Goal: Task Accomplishment & Management: Manage account settings

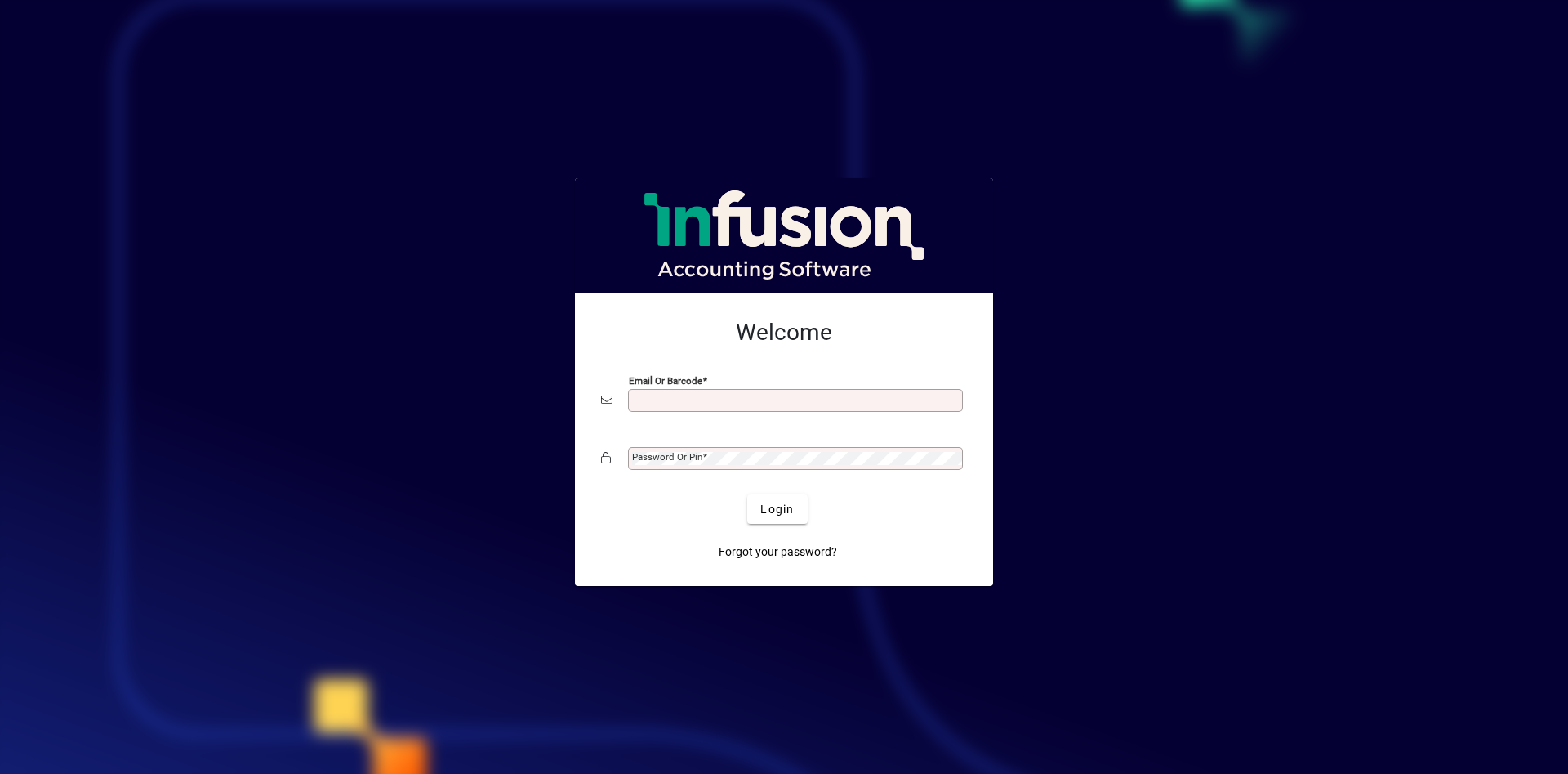
click at [718, 397] on input "Email or Barcode" at bounding box center [797, 400] width 330 height 13
type input "**********"
click at [779, 505] on span "Login" at bounding box center [777, 510] width 33 height 17
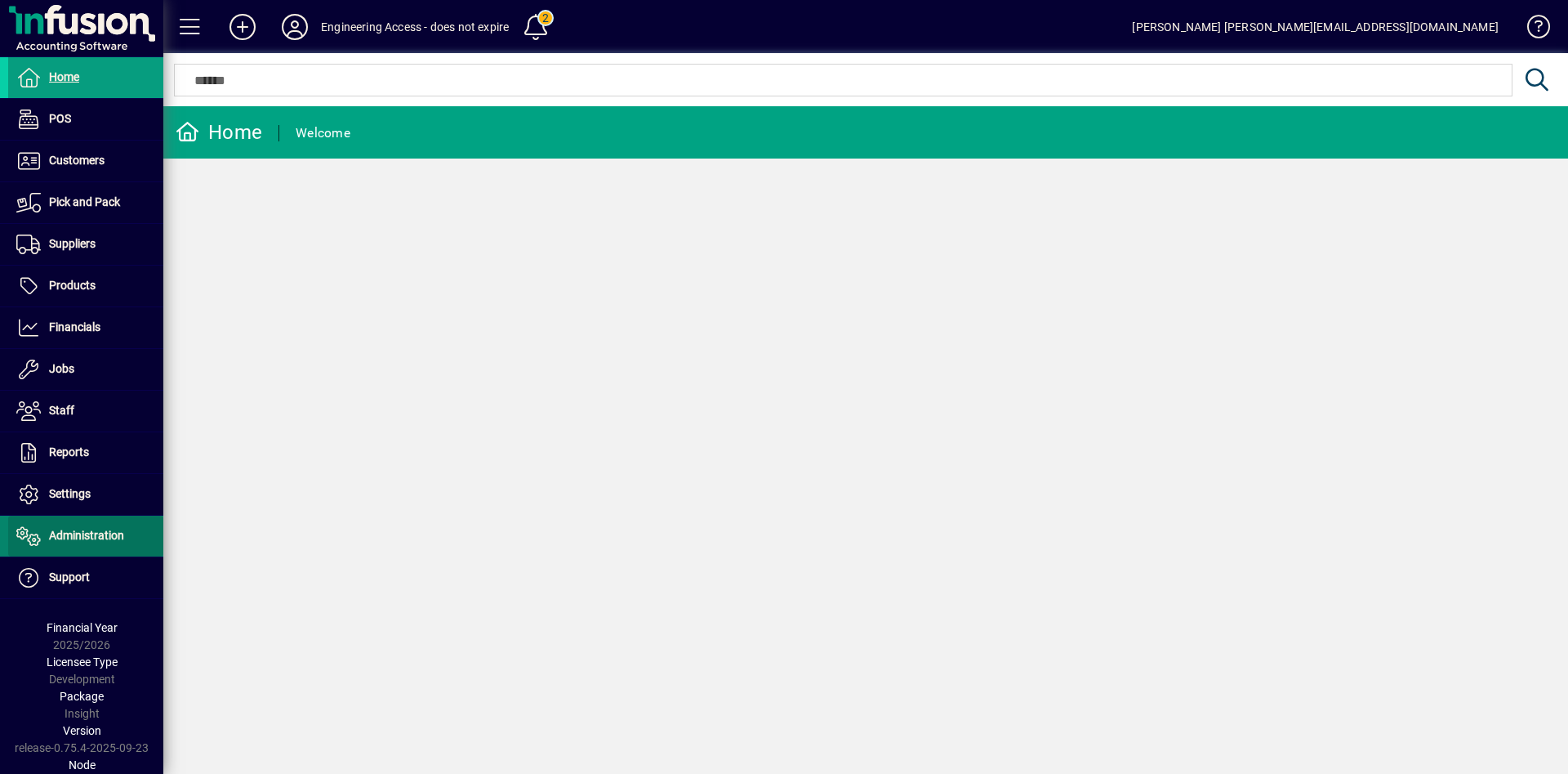
click at [126, 540] on span at bounding box center [85, 535] width 155 height 39
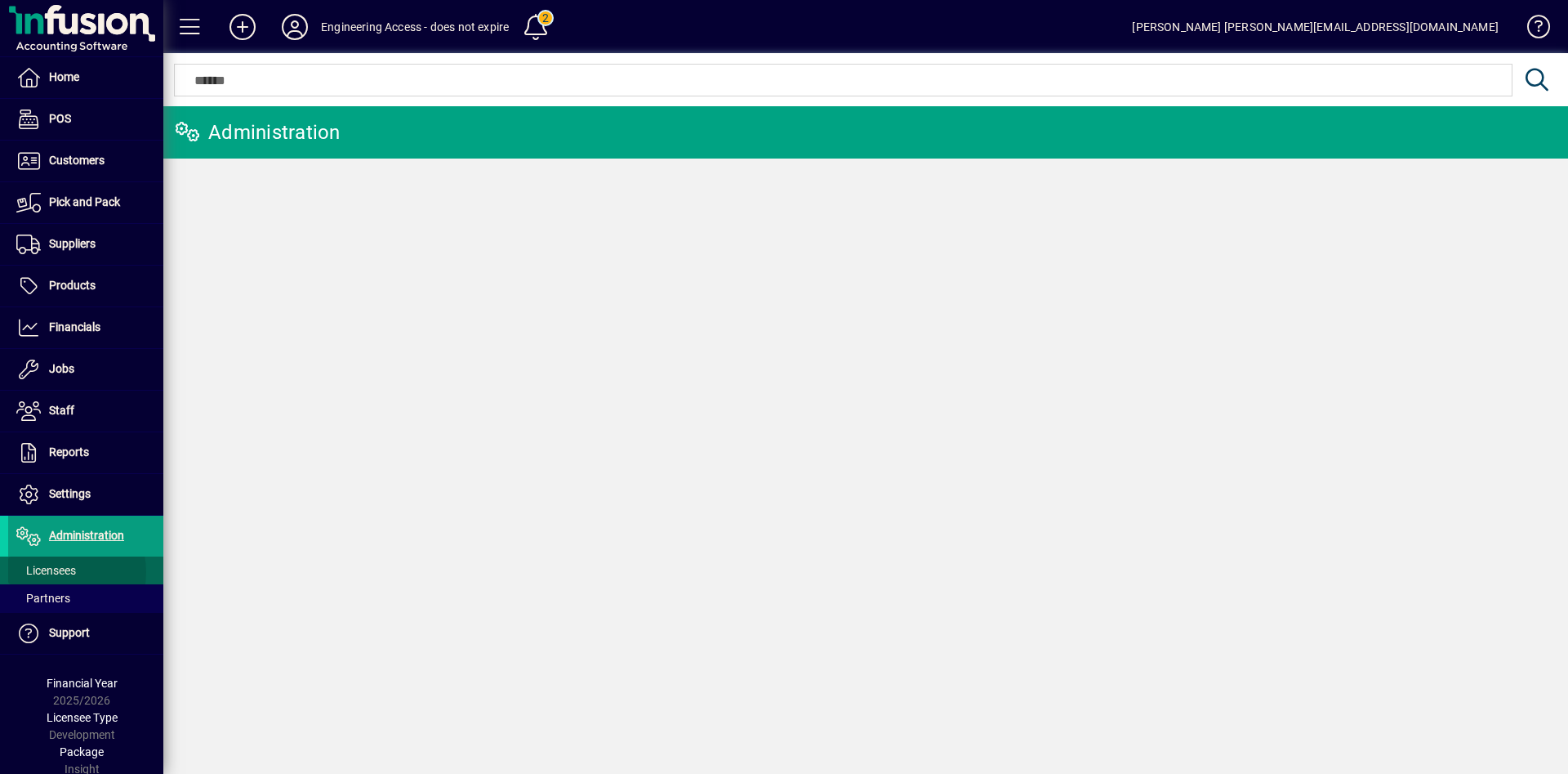
click at [58, 572] on span "Licensees" at bounding box center [46, 570] width 59 height 13
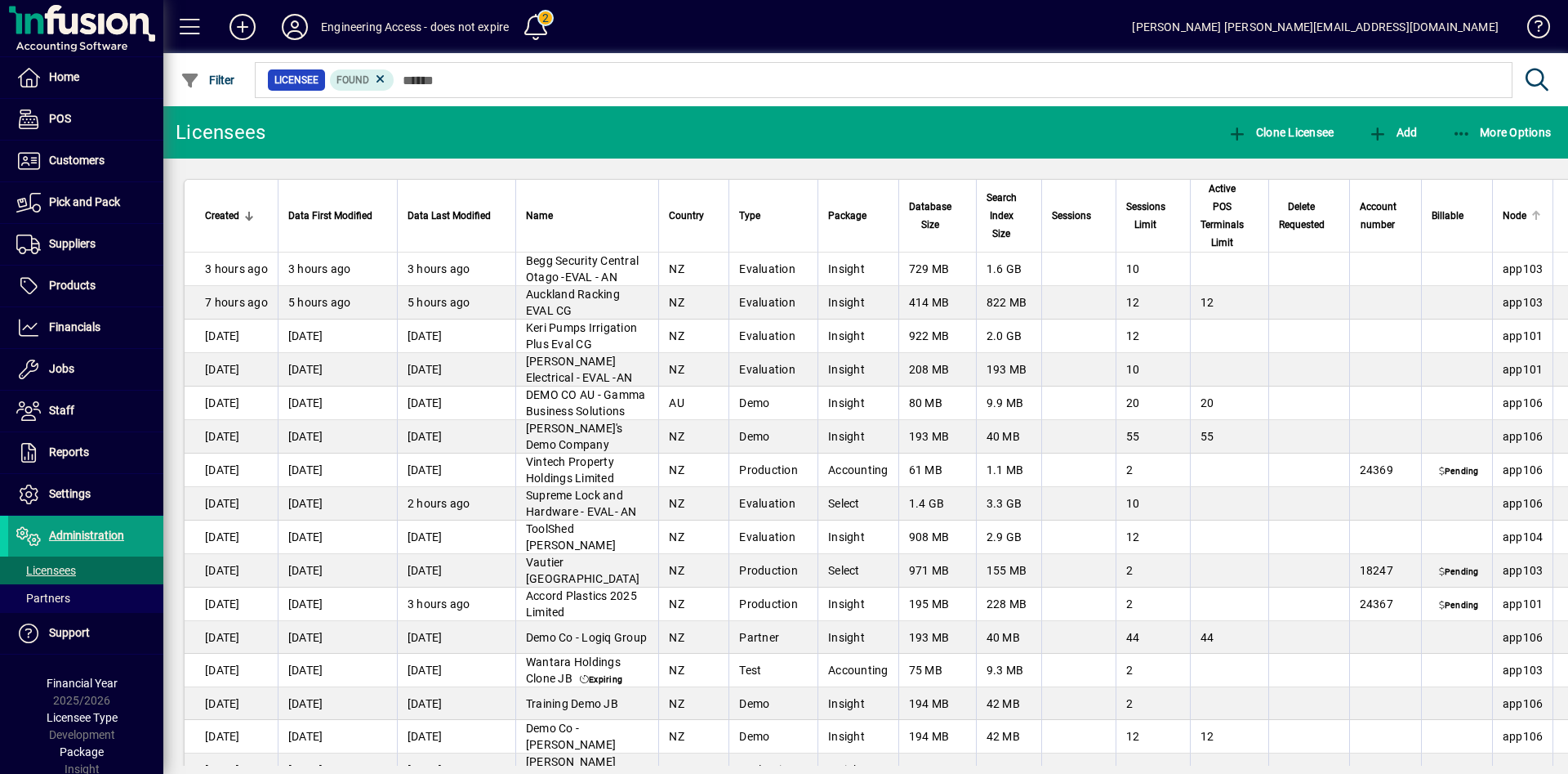
click at [1503, 215] on span "Node" at bounding box center [1514, 215] width 24 height 18
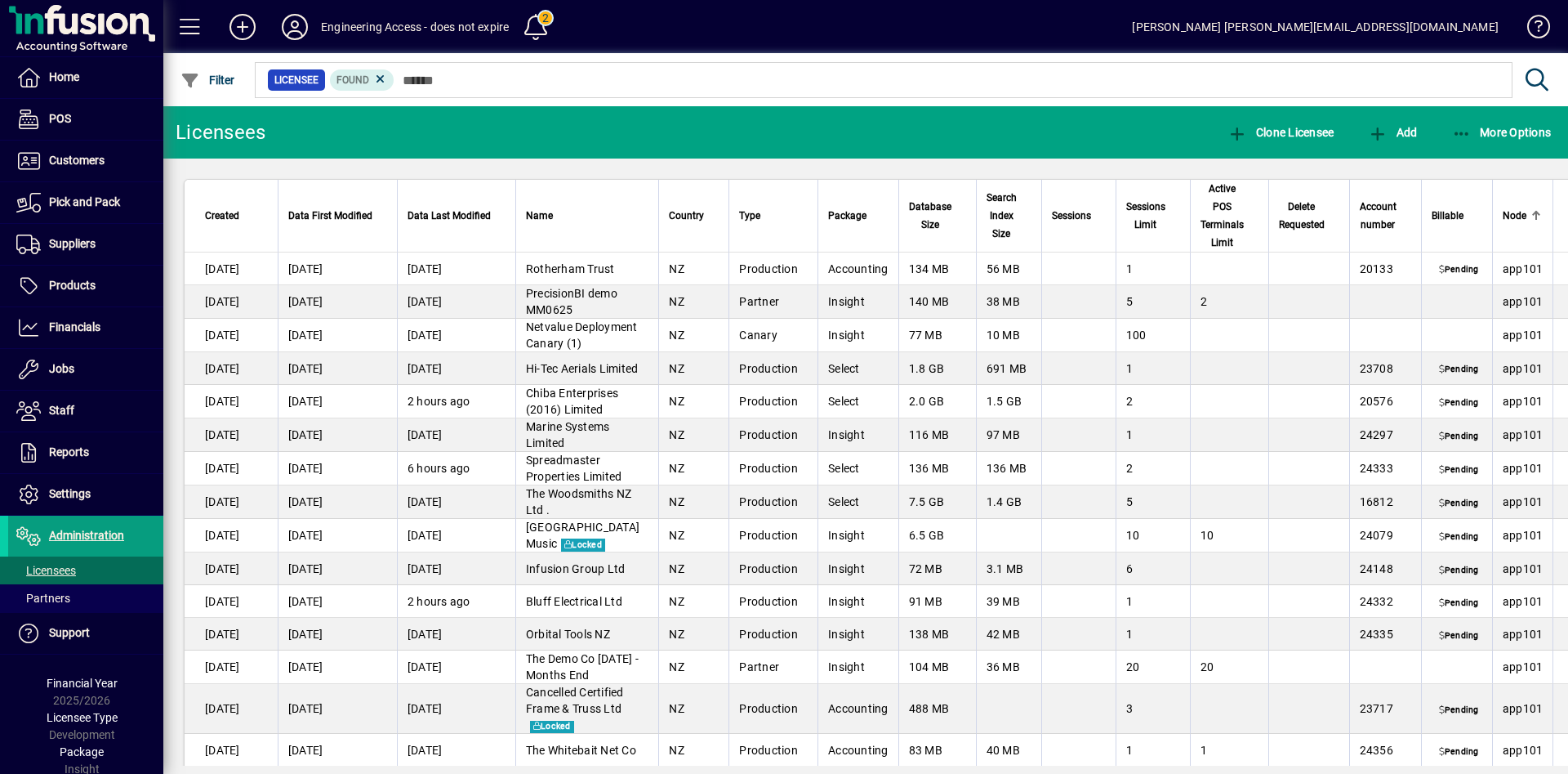
click at [1503, 215] on span "Node" at bounding box center [1514, 215] width 24 height 18
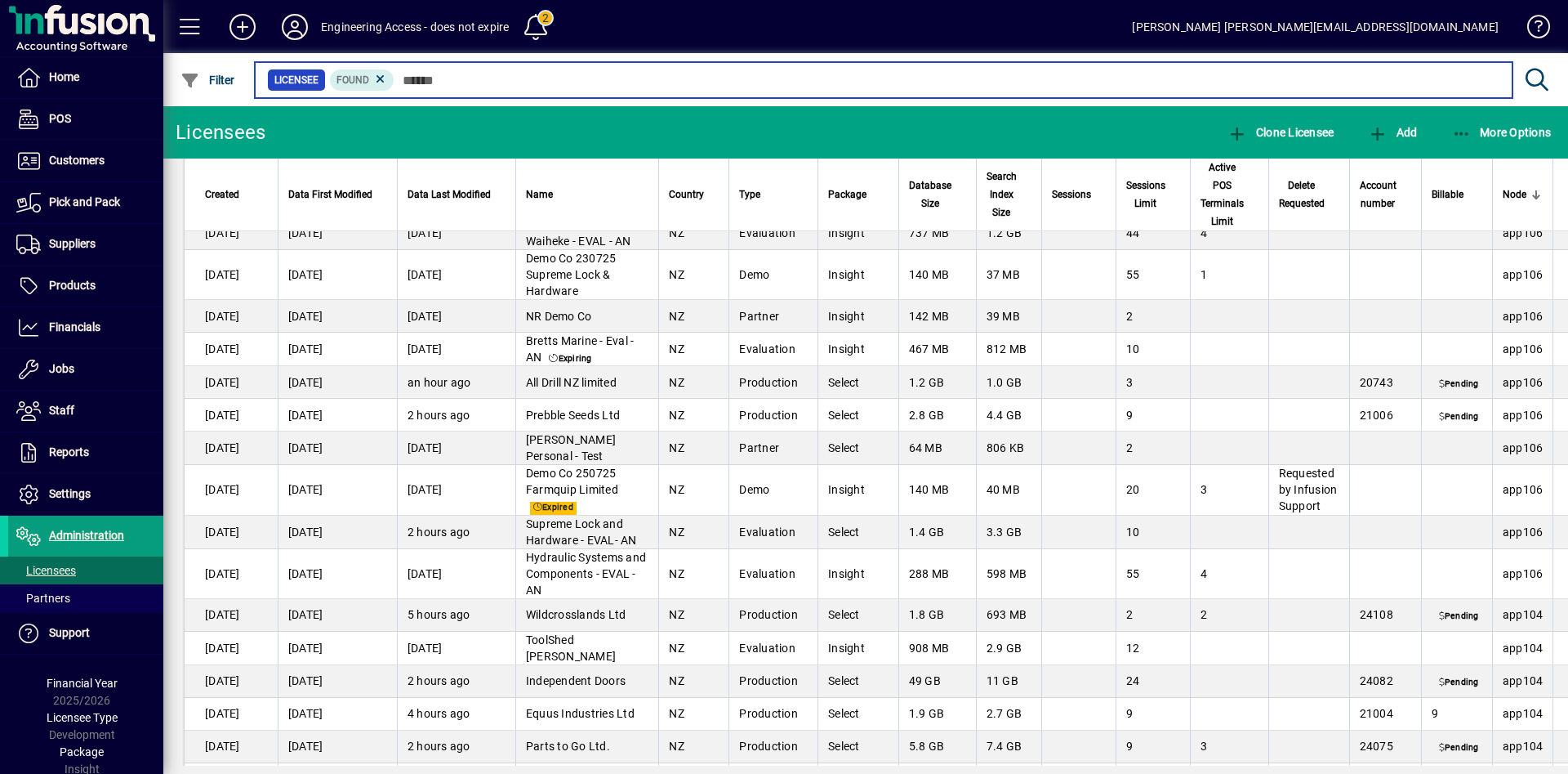
scroll to position [2258, 0]
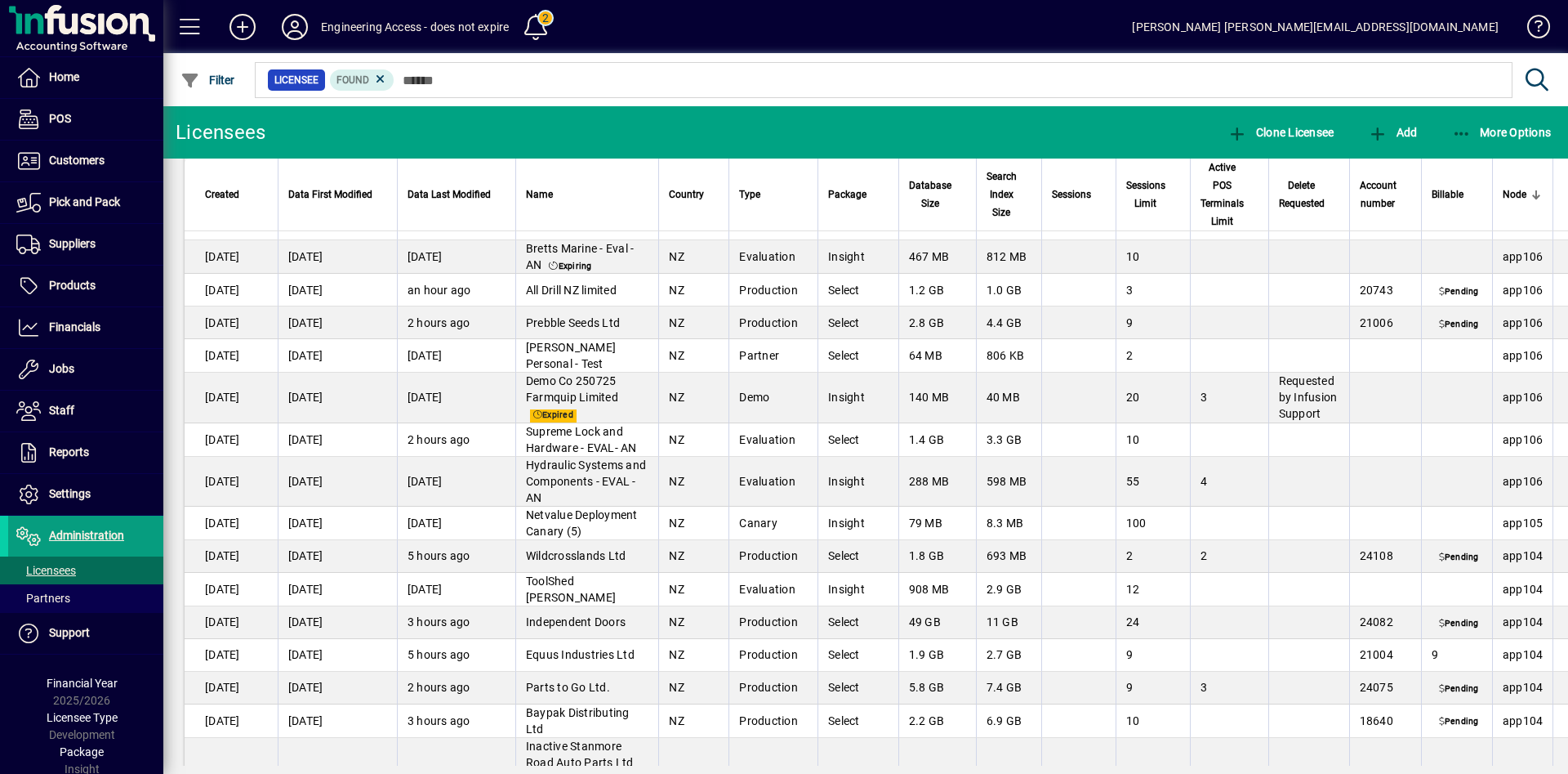
scroll to position [2478, 0]
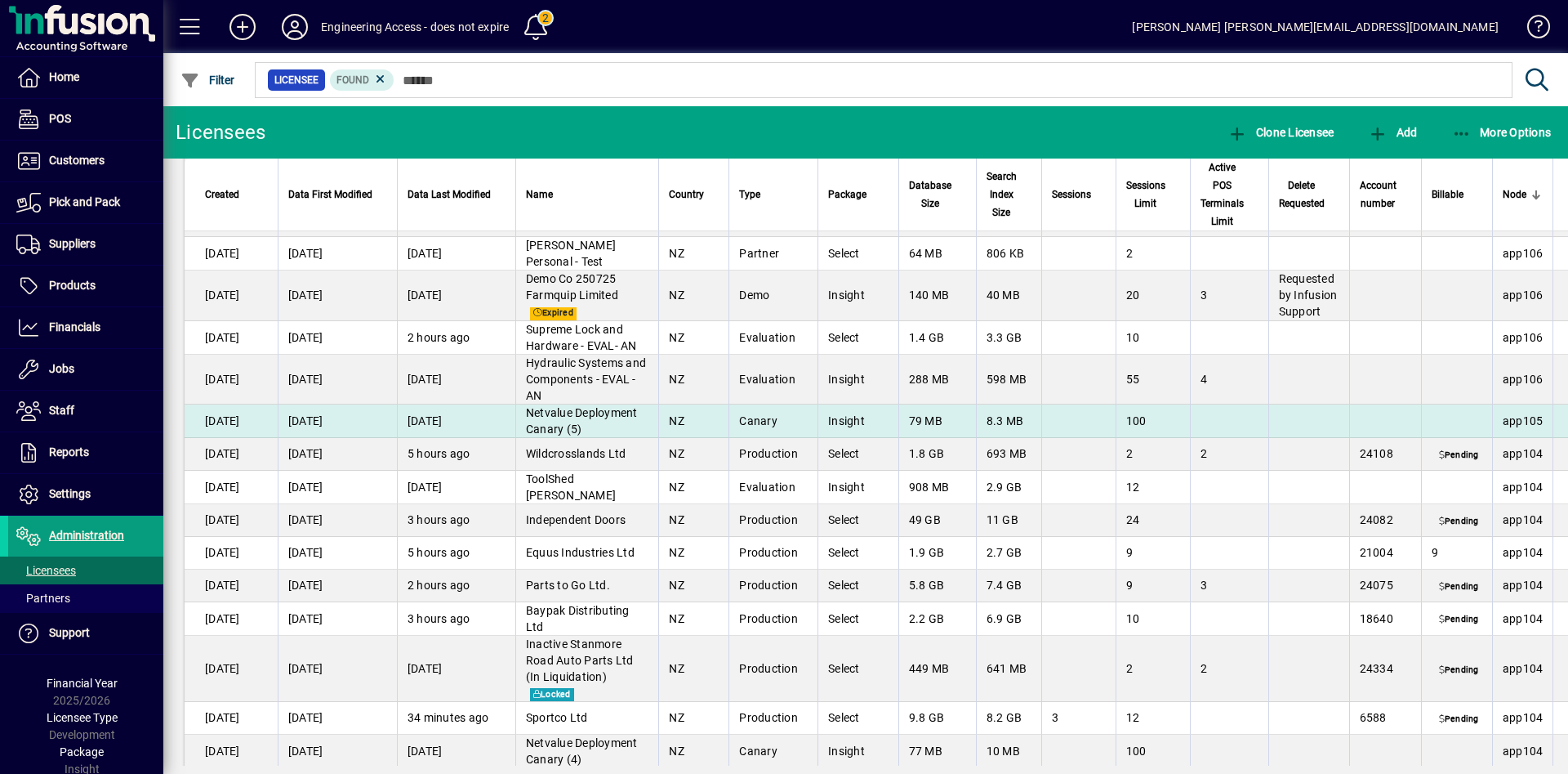
click at [1450, 431] on td at bounding box center [1457, 421] width 71 height 33
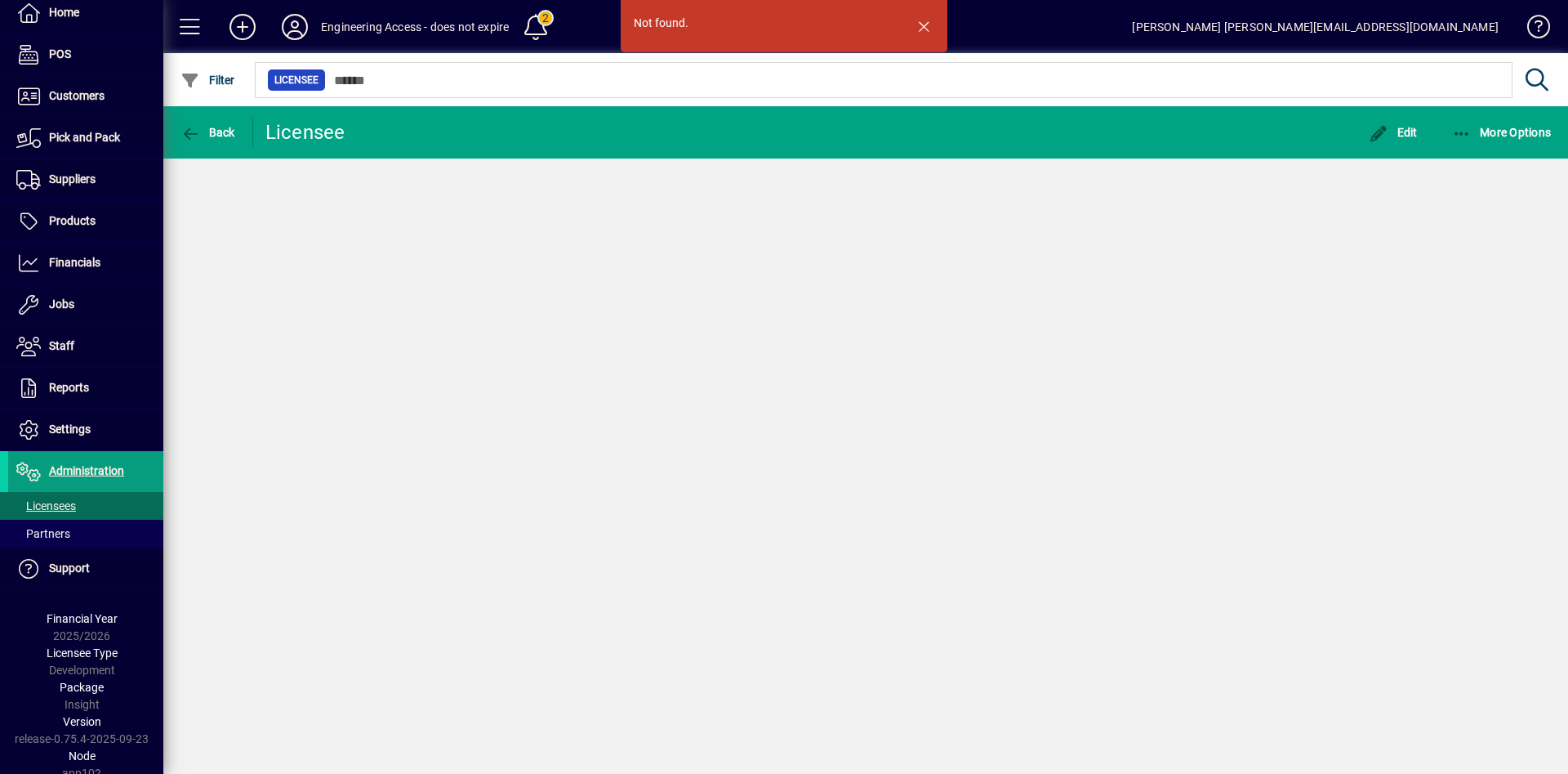
scroll to position [72, 0]
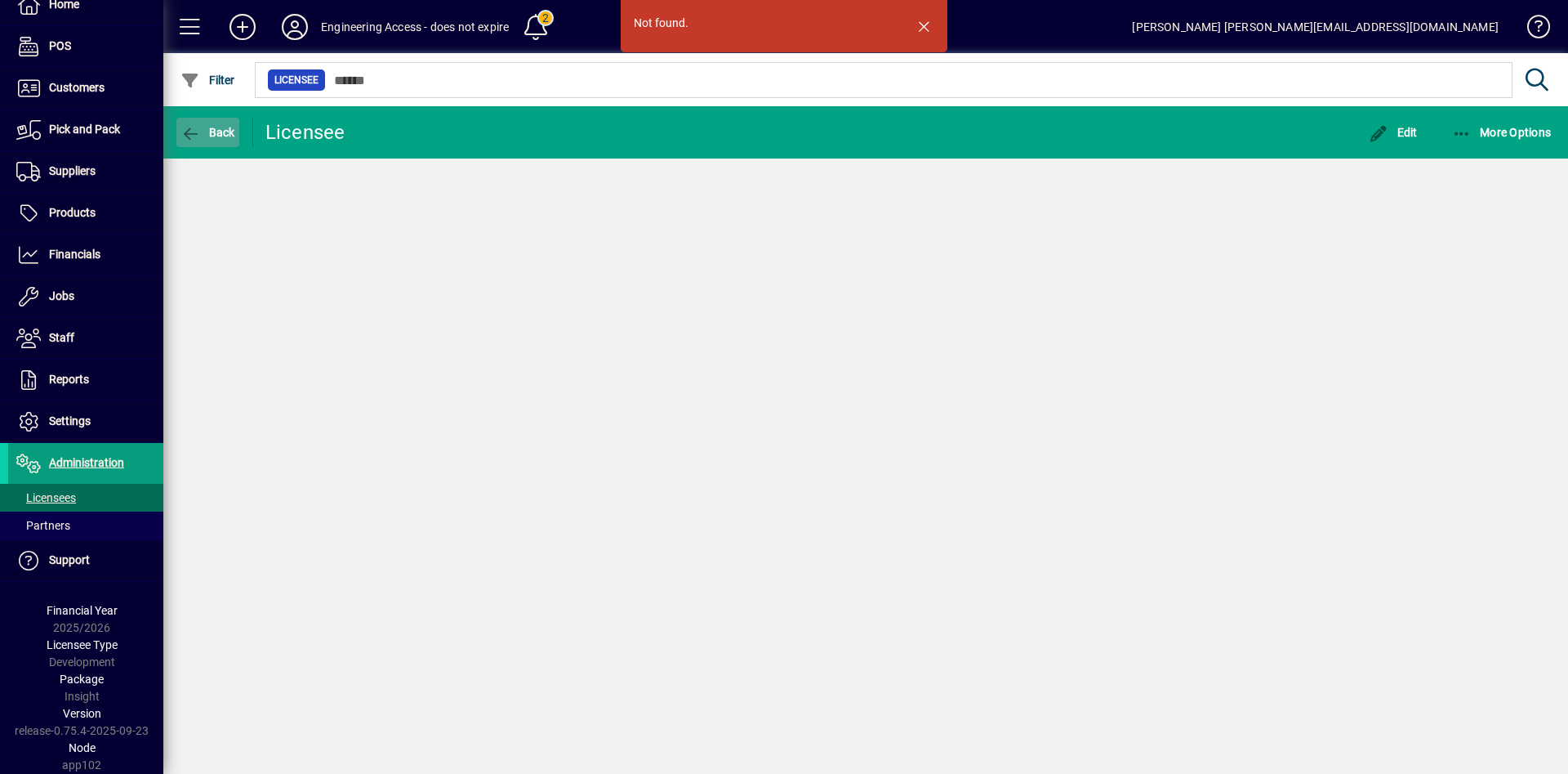
click at [199, 126] on icon "button" at bounding box center [190, 133] width 20 height 17
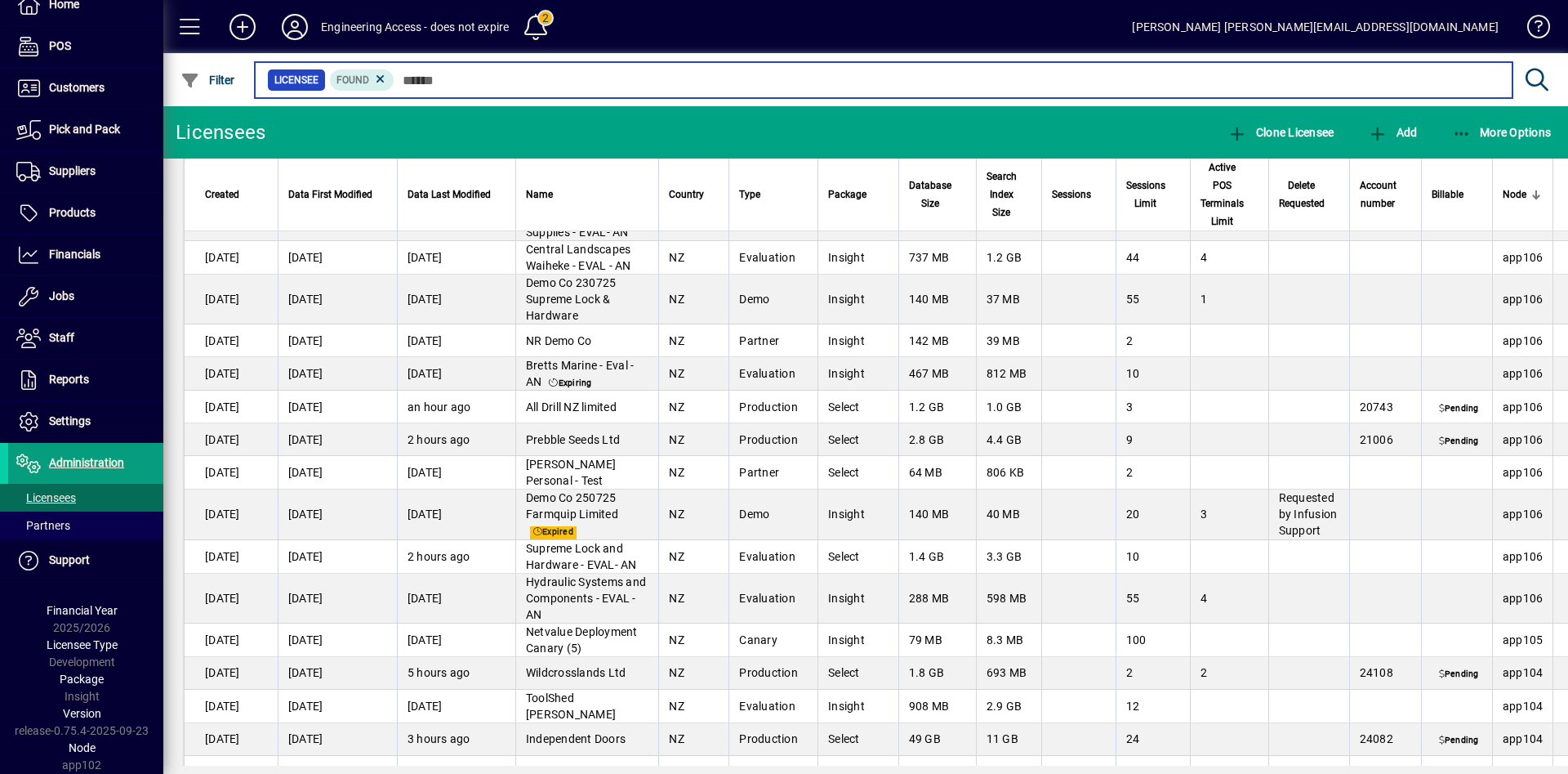
scroll to position [2361, 0]
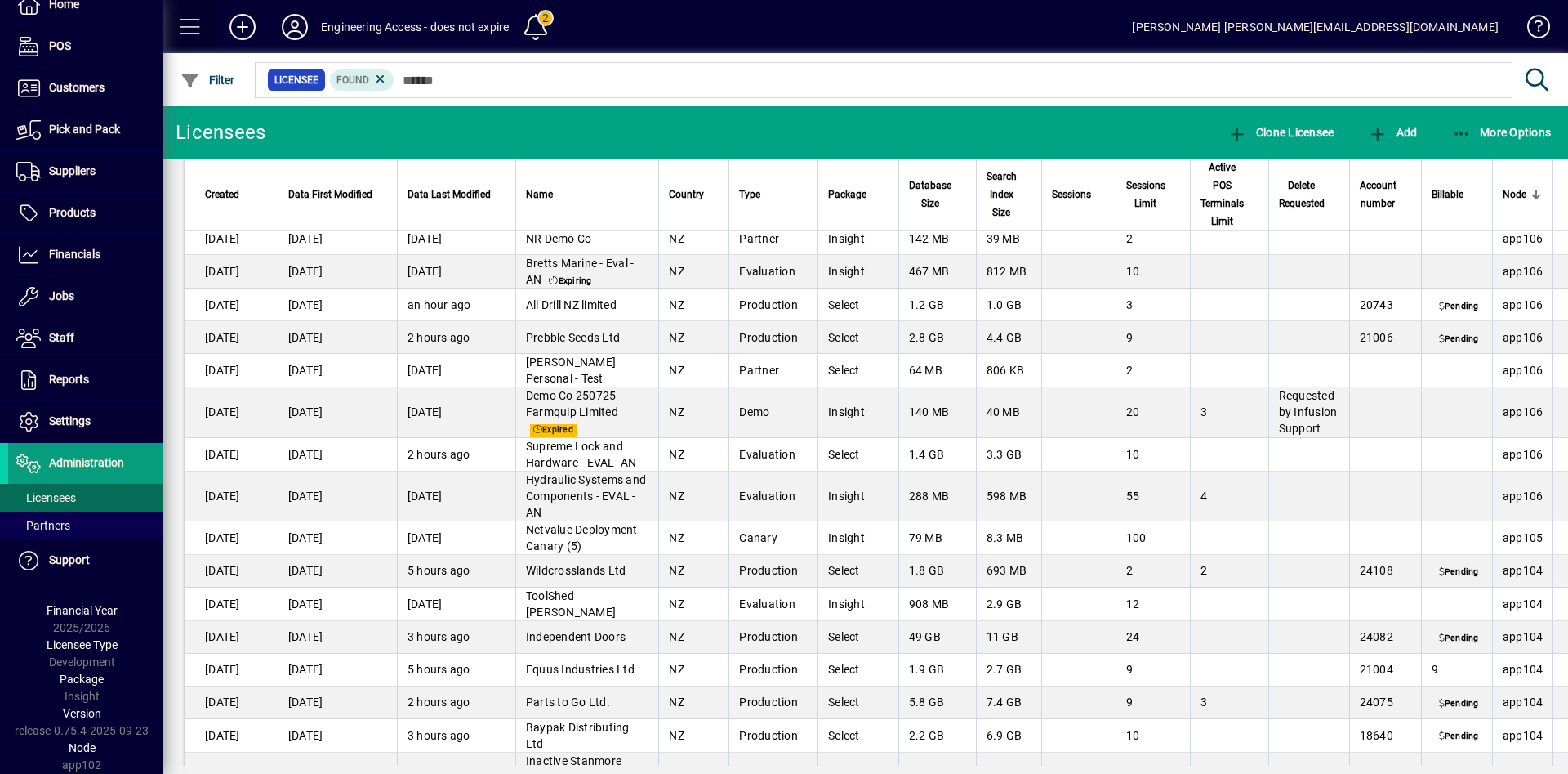
click at [195, 31] on span at bounding box center [190, 26] width 39 height 39
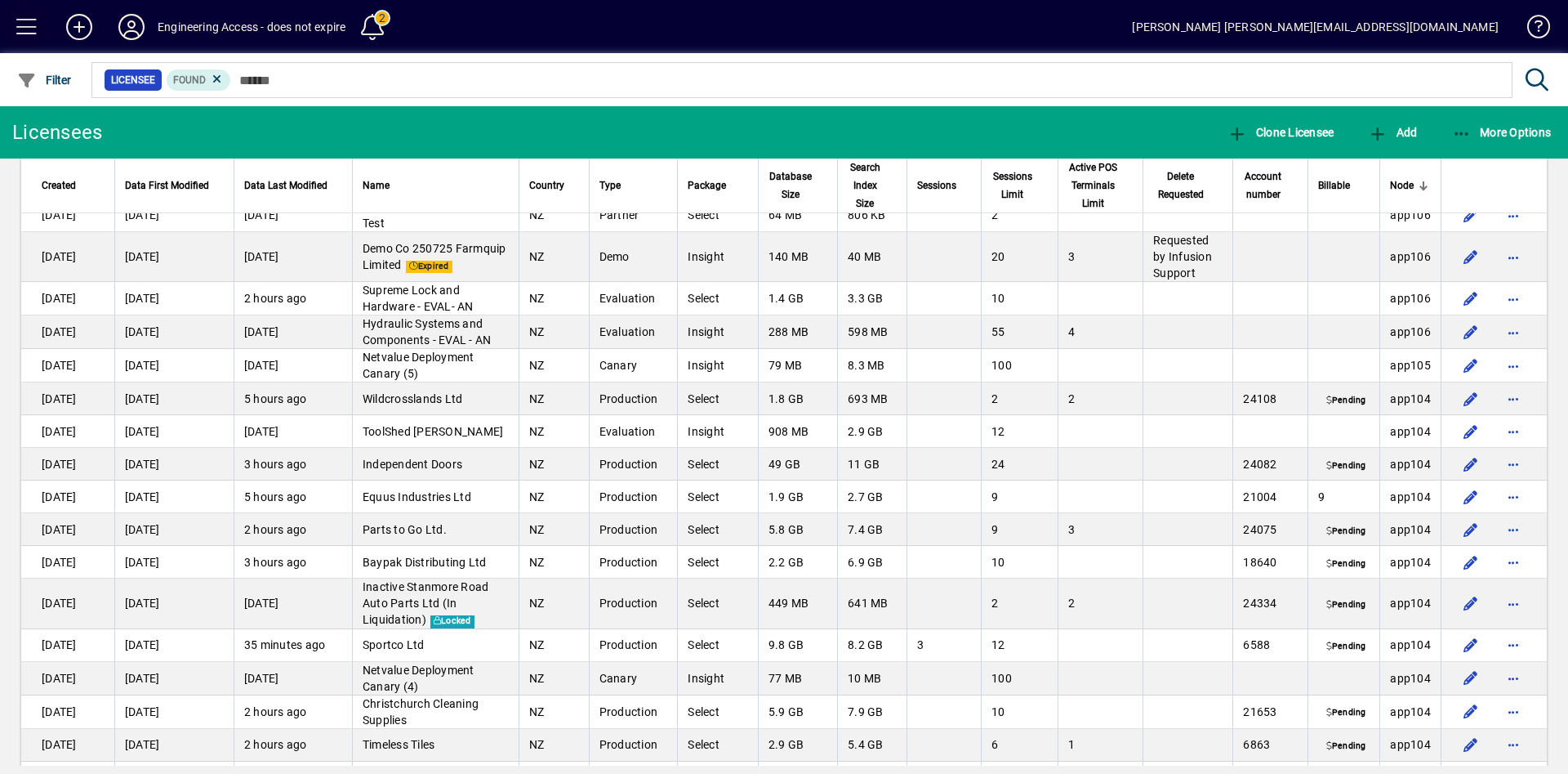
scroll to position [2220, 0]
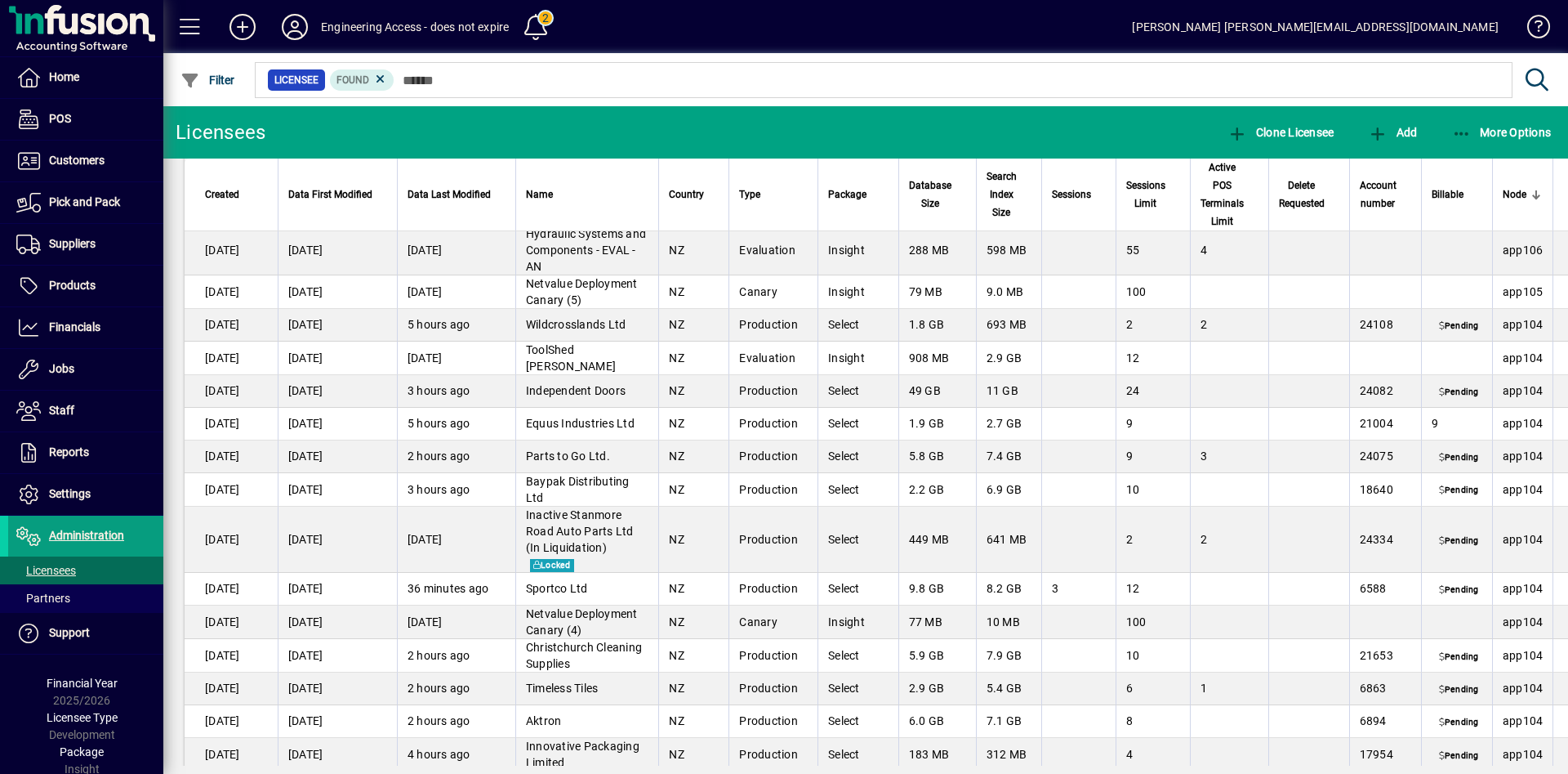
scroll to position [2556, 0]
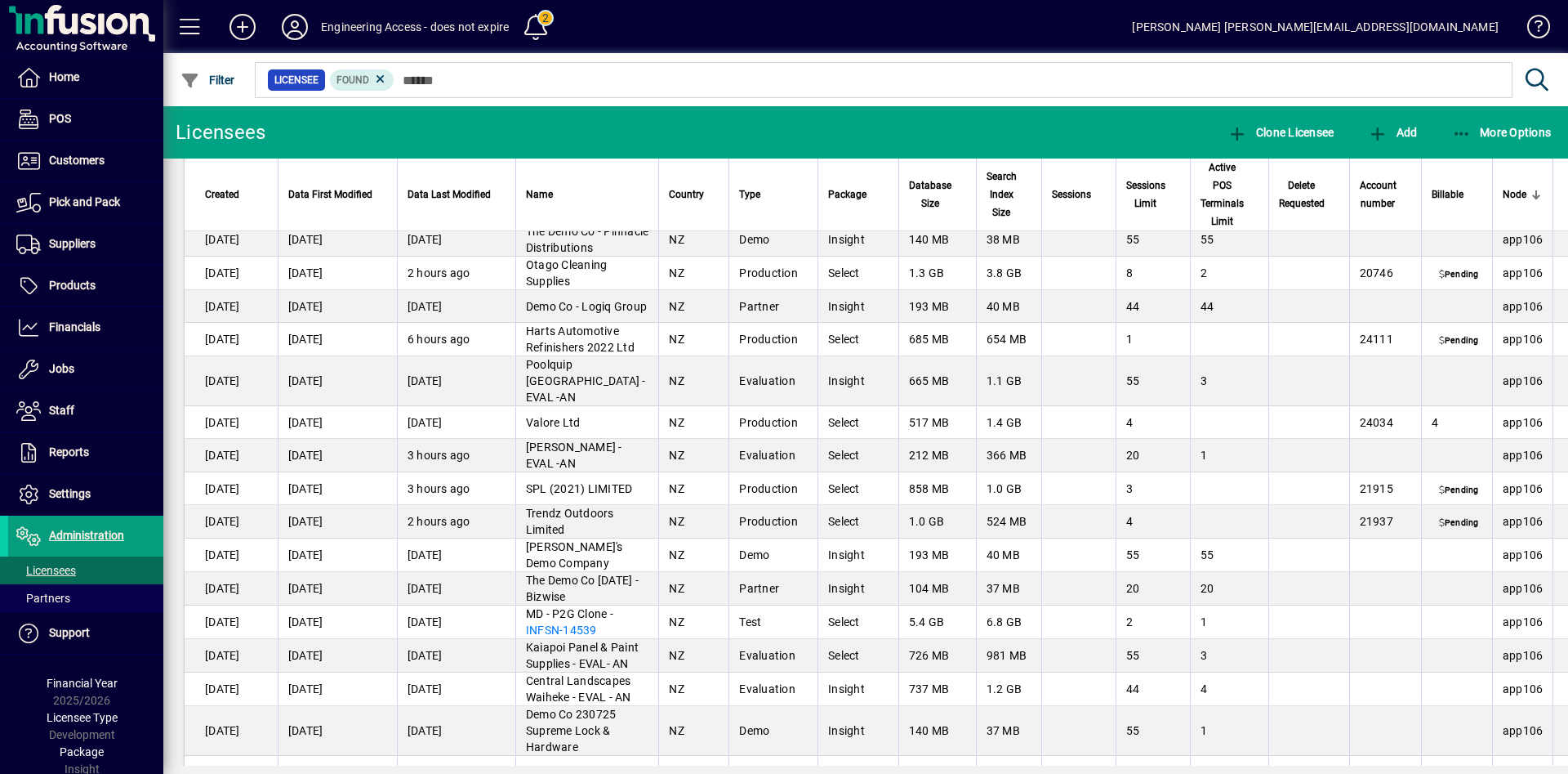
scroll to position [1885, 0]
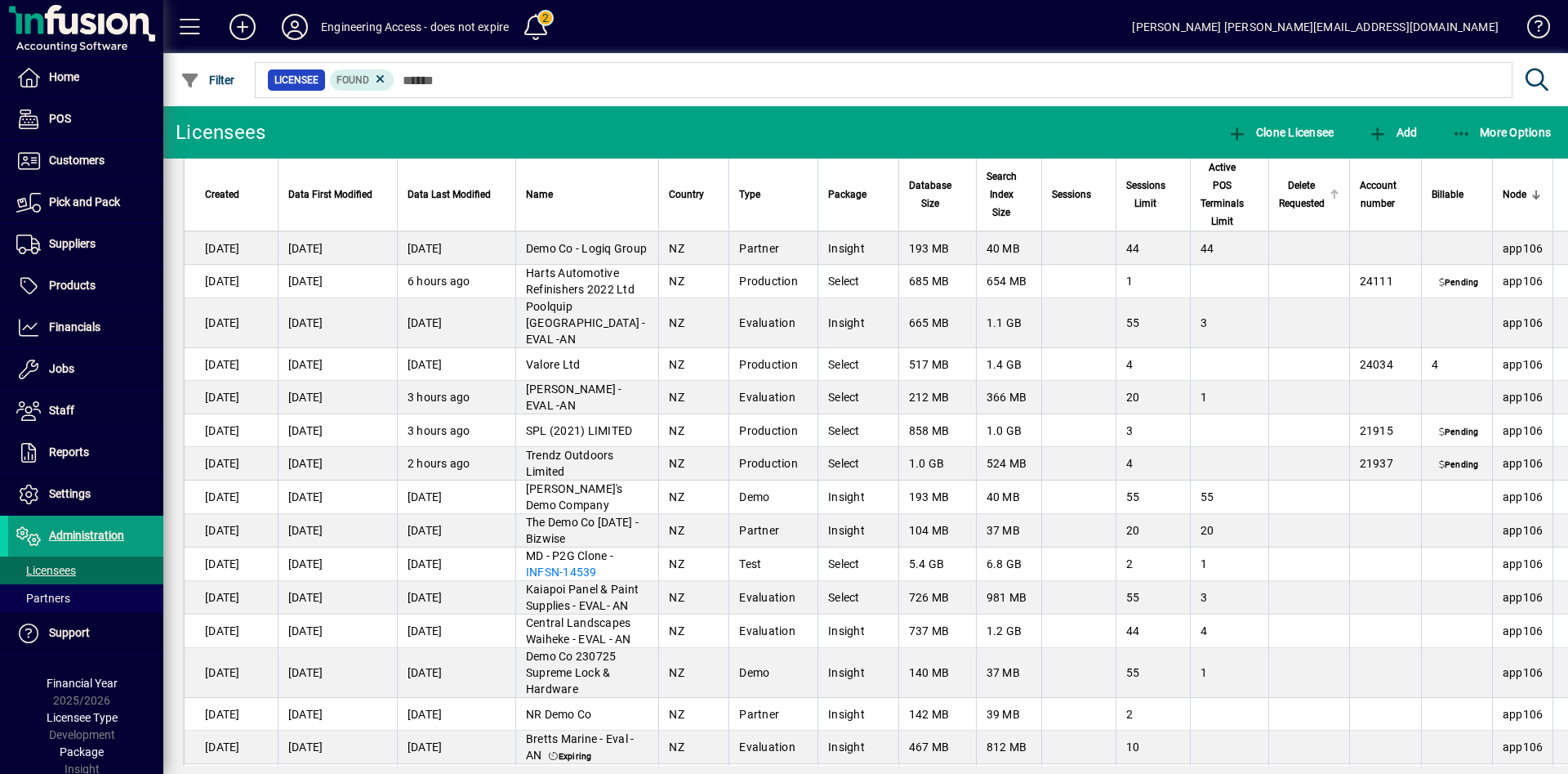
click at [1307, 189] on span "Delete Requested" at bounding box center [1302, 194] width 45 height 36
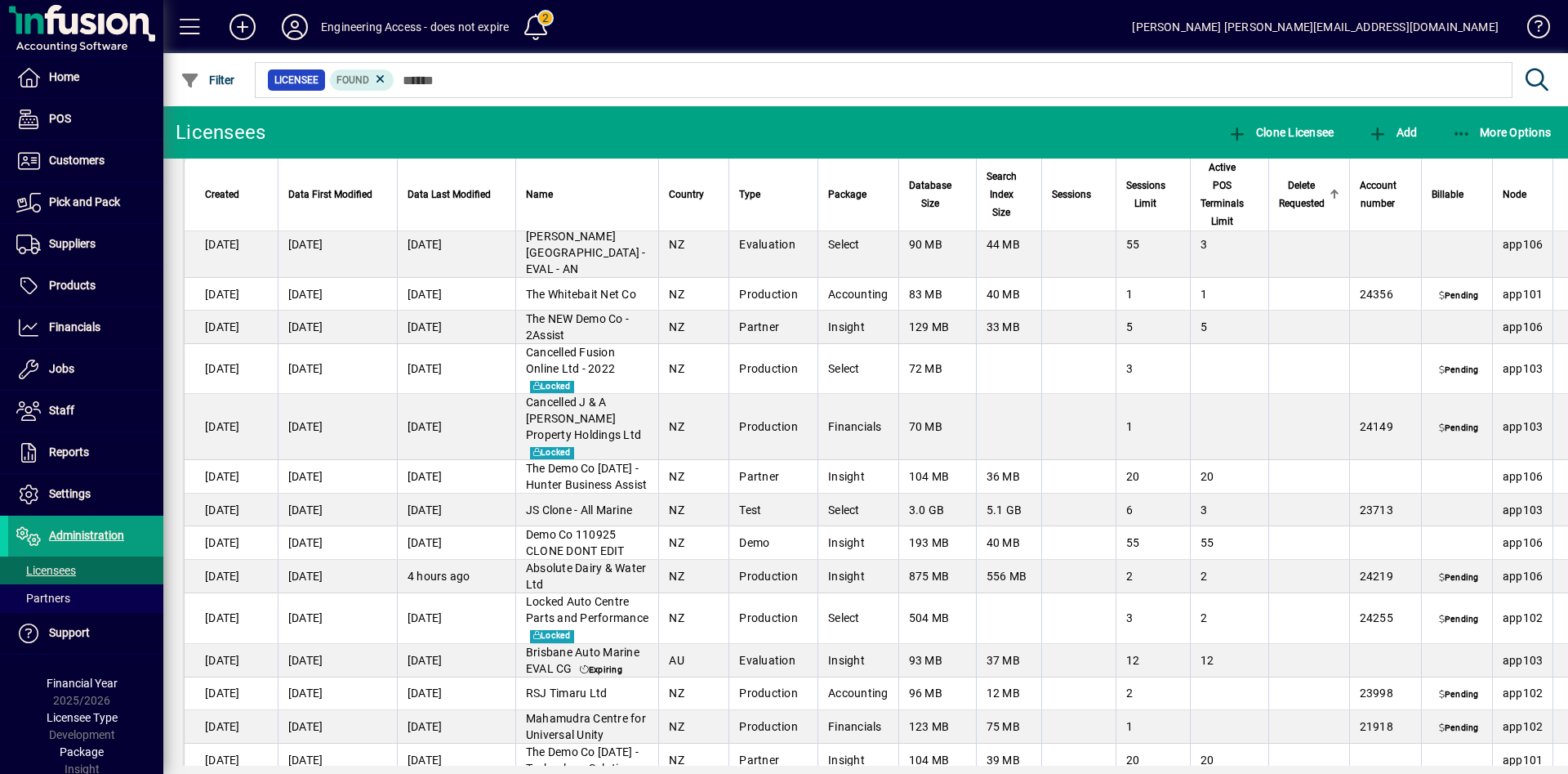
click at [1307, 189] on span "Delete Requested" at bounding box center [1302, 194] width 45 height 36
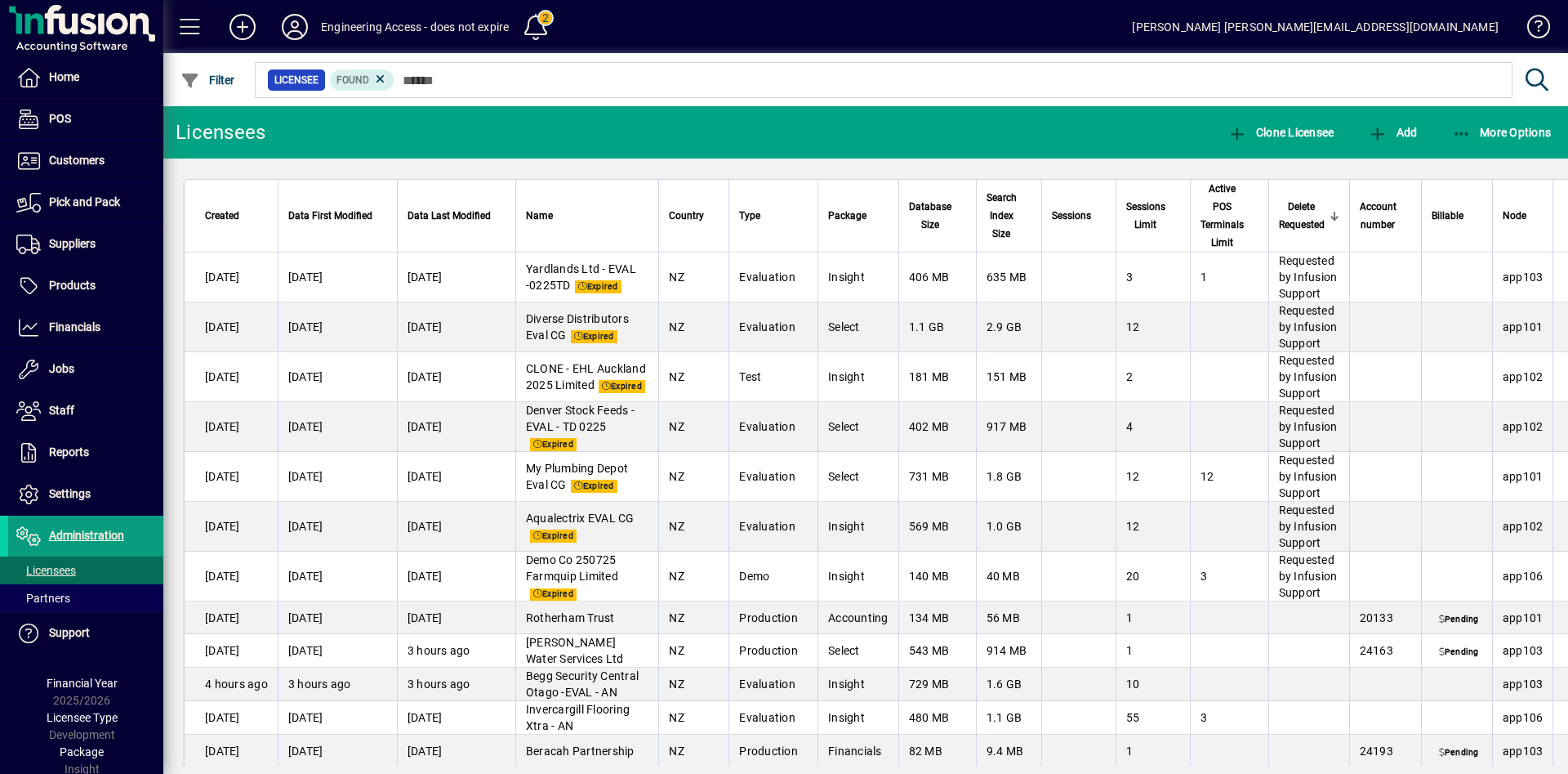
click at [202, 37] on span at bounding box center [190, 26] width 39 height 39
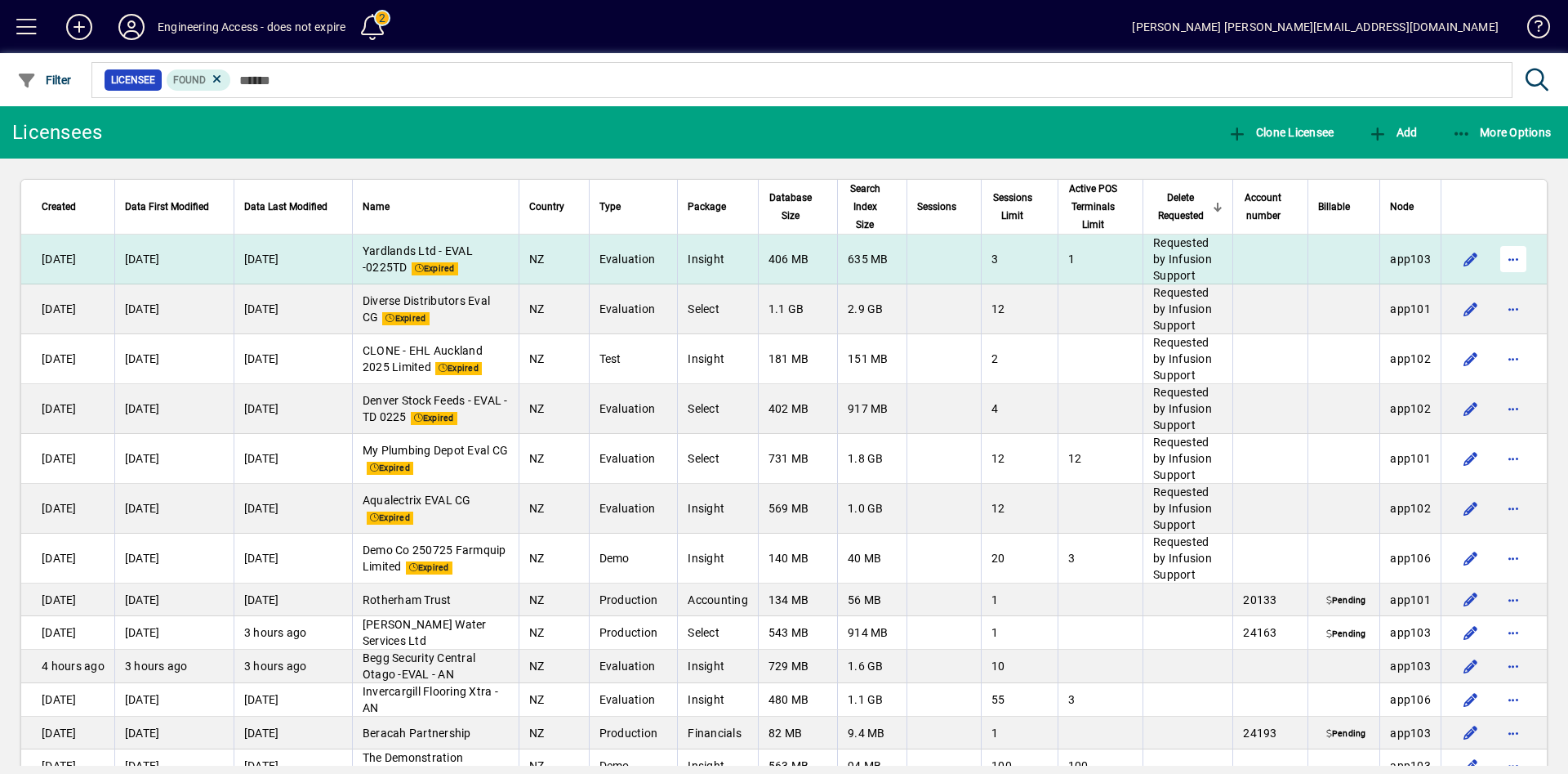
click at [1494, 246] on span "button" at bounding box center [1513, 259] width 39 height 39
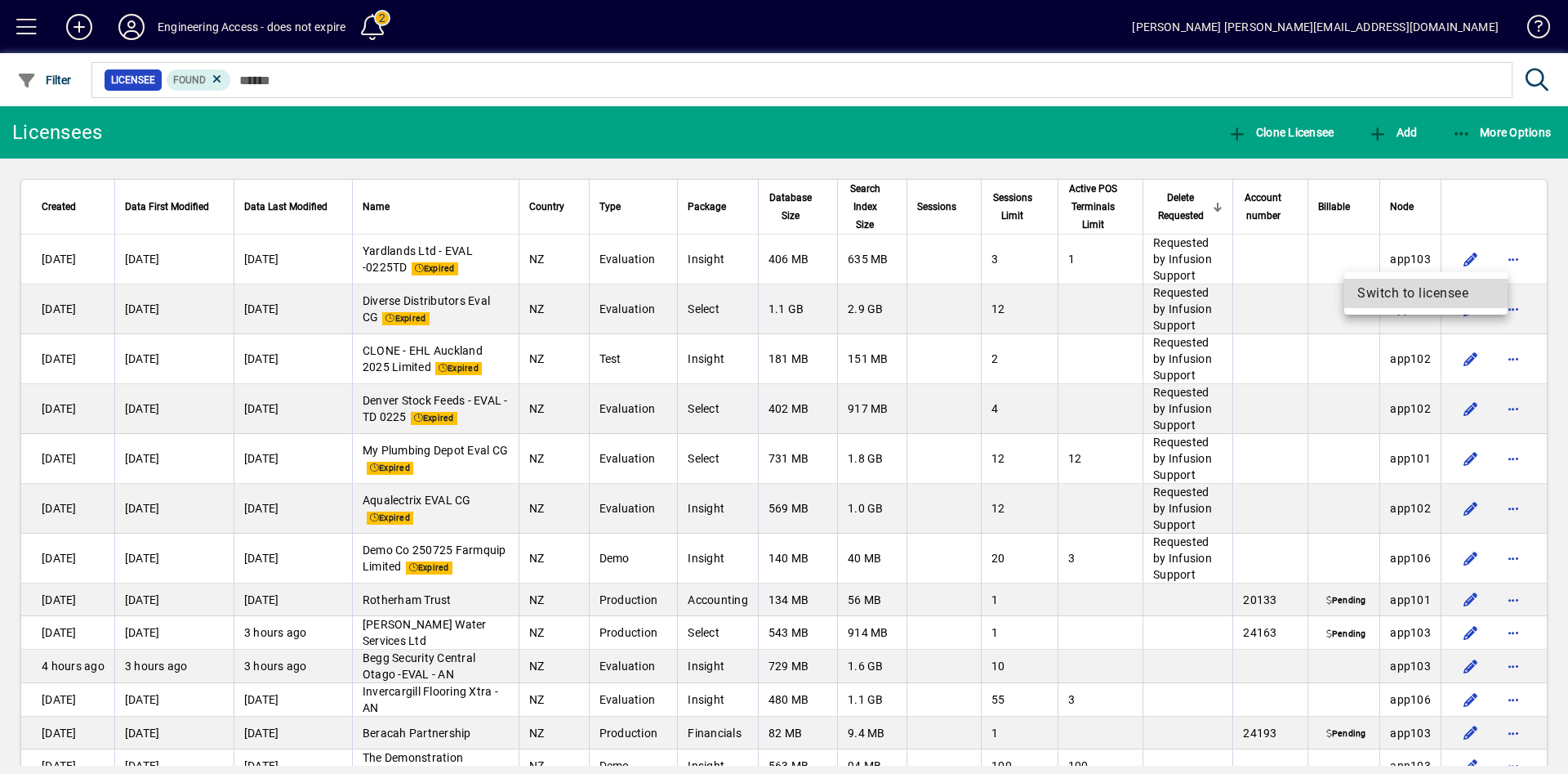
click at [1454, 288] on span "Switch to licensee" at bounding box center [1426, 293] width 137 height 19
